Goal: Transaction & Acquisition: Purchase product/service

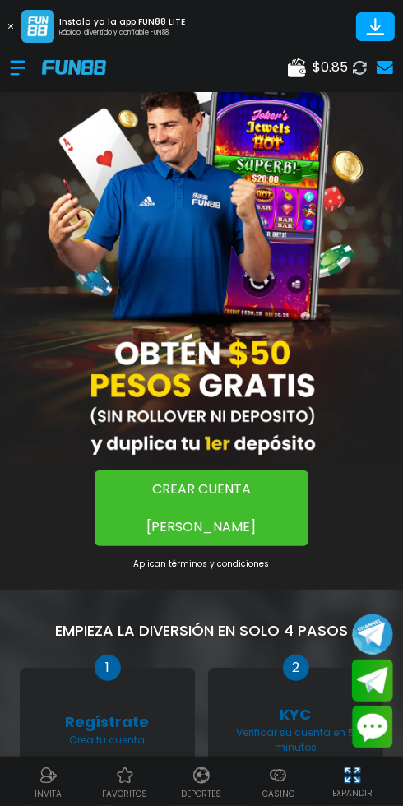
click at [326, 72] on span "$ 0.85" at bounding box center [329, 68] width 35 height 20
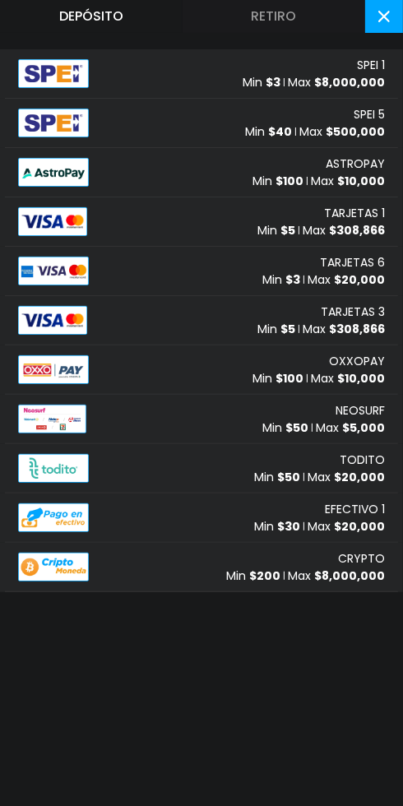
click at [99, 16] on button "Depósito" at bounding box center [91, 16] width 183 height 33
click at [283, 8] on button "Retiro" at bounding box center [274, 16] width 183 height 33
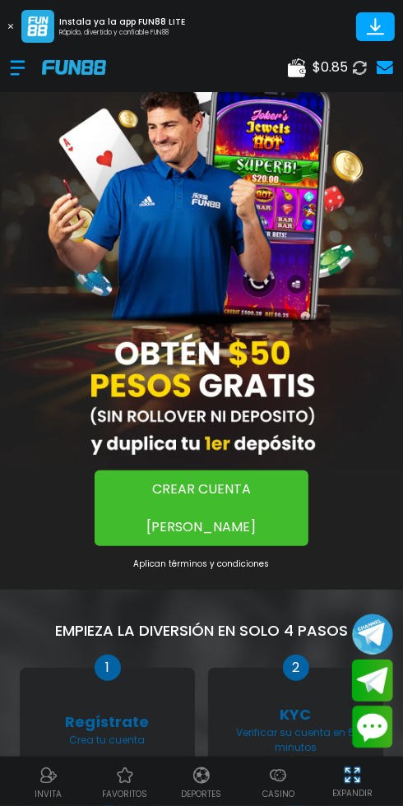
click at [19, 67] on div at bounding box center [26, 68] width 32 height 49
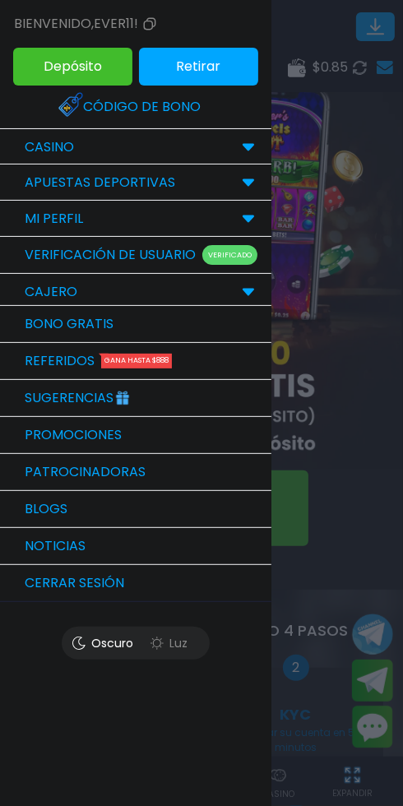
click at [218, 81] on button "Retirar" at bounding box center [198, 67] width 119 height 38
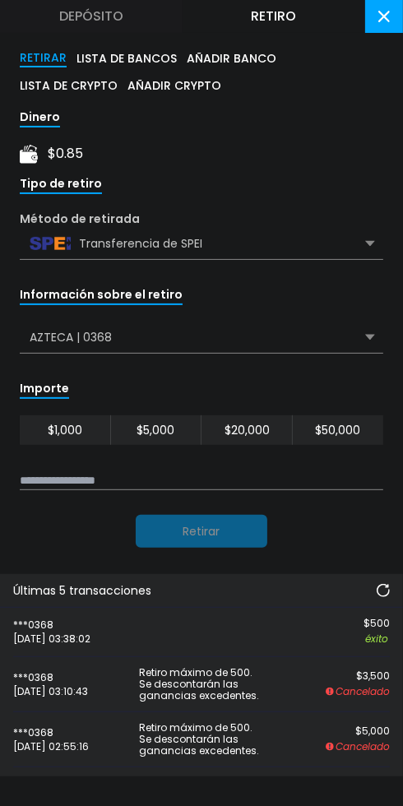
scroll to position [65, 0]
